Goal: Book appointment/travel/reservation

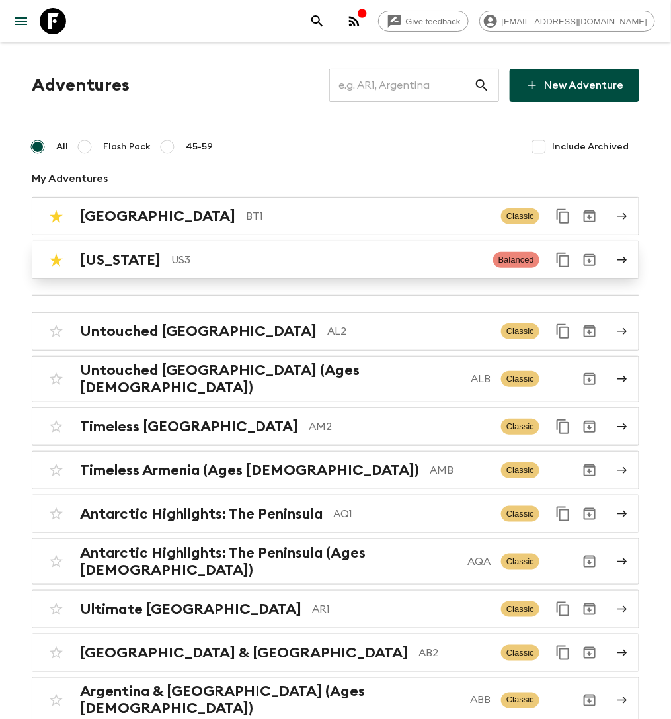
click at [187, 251] on div "[US_STATE] US3" at bounding box center [281, 259] width 403 height 17
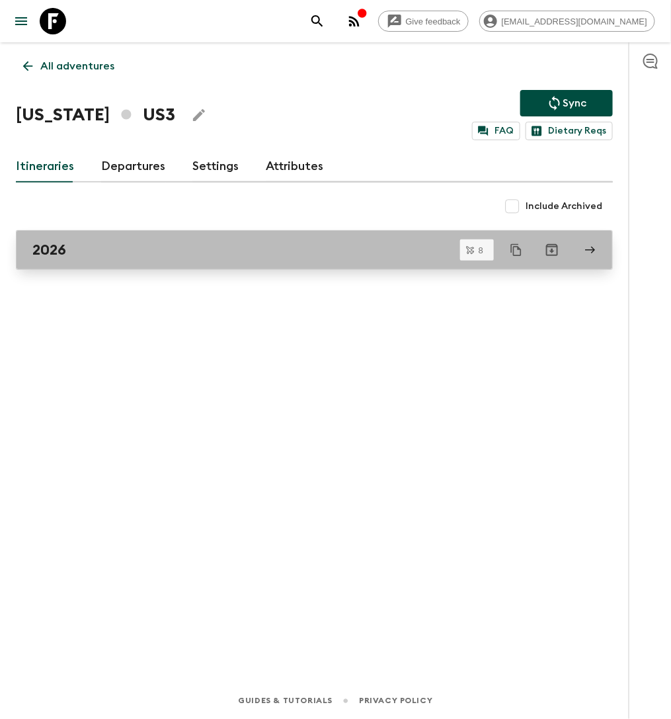
click at [190, 244] on div "2026" at bounding box center [301, 249] width 539 height 17
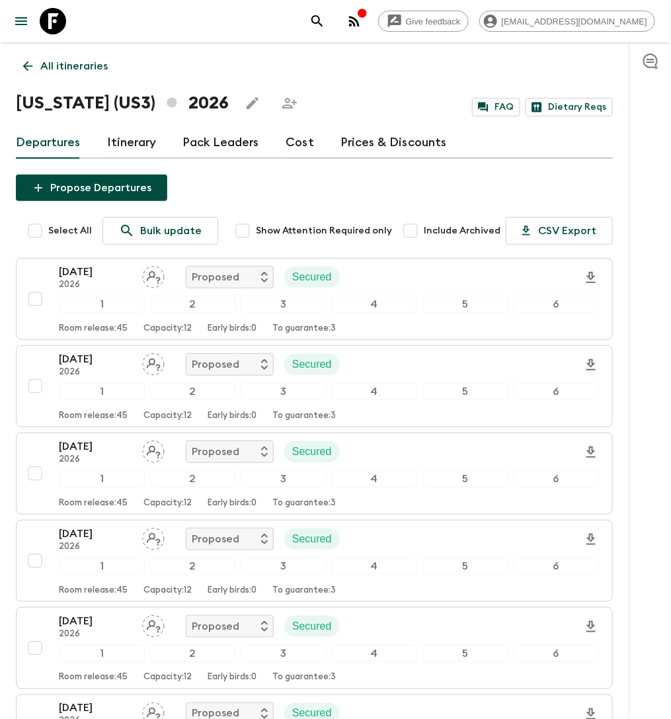
click at [312, 149] on div "Departures Itinerary Pack Leaders Cost Prices & Discounts" at bounding box center [314, 143] width 597 height 32
click at [296, 140] on link "Cost" at bounding box center [300, 143] width 28 height 32
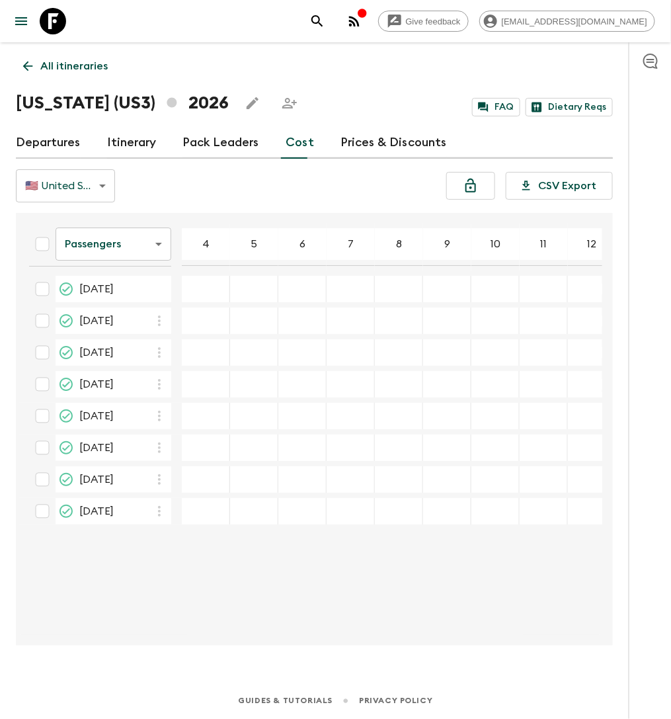
click at [44, 137] on link "Departures" at bounding box center [48, 143] width 65 height 32
